Goal: Task Accomplishment & Management: Use online tool/utility

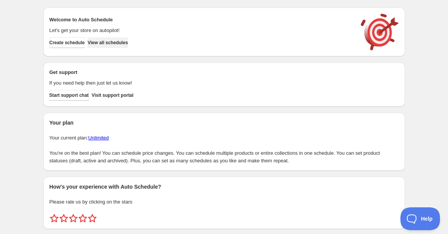
click at [128, 41] on span "View all schedules" at bounding box center [107, 43] width 40 height 6
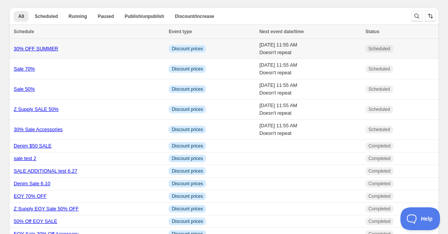
click at [26, 48] on link "30% OFF SUMMER" at bounding box center [36, 49] width 45 height 6
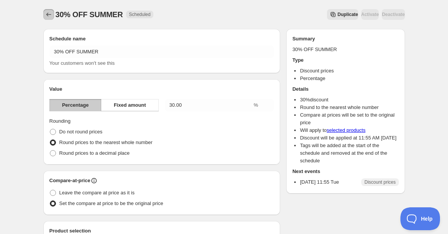
click at [46, 13] on icon "Schedules" at bounding box center [49, 15] width 8 height 8
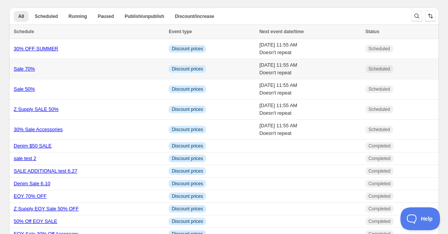
click at [22, 71] on link "Sale 70%" at bounding box center [24, 69] width 21 height 6
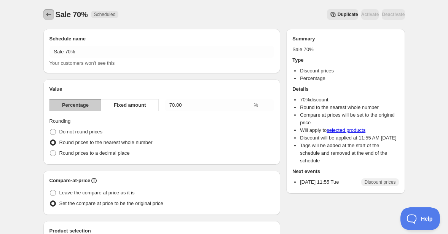
click at [47, 11] on icon "Schedules" at bounding box center [49, 15] width 8 height 8
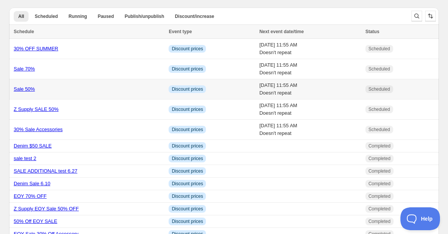
click at [24, 89] on link "Sale 50%" at bounding box center [24, 89] width 21 height 6
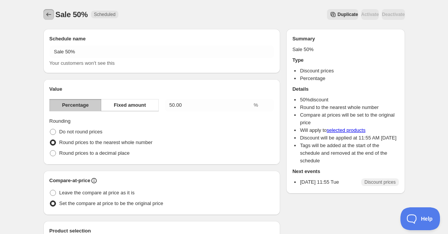
click at [47, 13] on icon "Schedules" at bounding box center [49, 15] width 8 height 8
